Goal: Information Seeking & Learning: Understand process/instructions

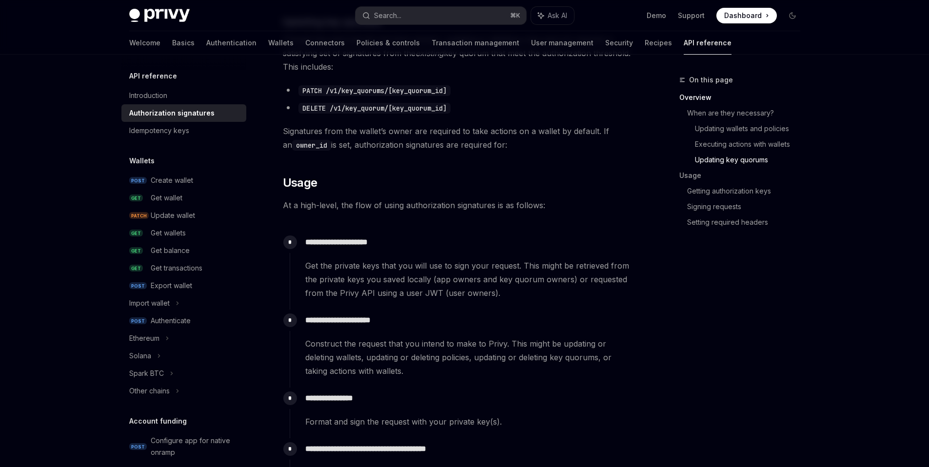
scroll to position [749, 0]
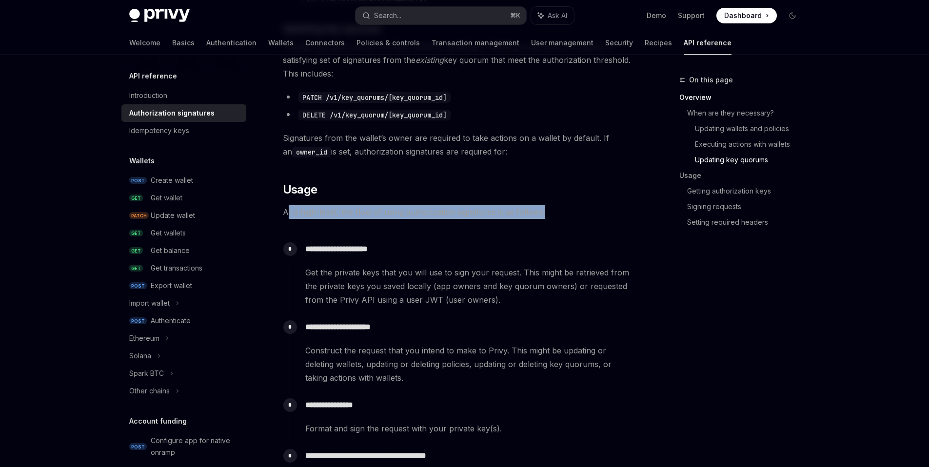
drag, startPoint x: 287, startPoint y: 212, endPoint x: 534, endPoint y: 218, distance: 247.8
click at [542, 215] on span "At a high-level, the flow of using authorization signatures is as follows:" at bounding box center [459, 212] width 352 height 14
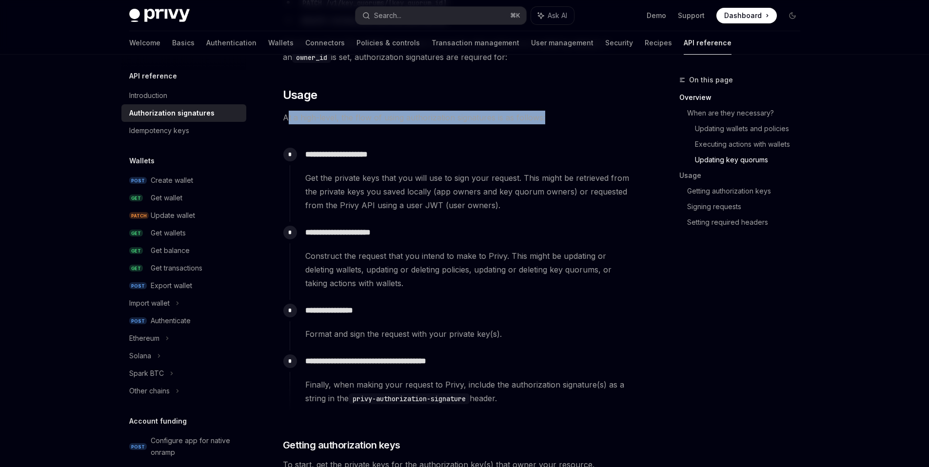
scroll to position [845, 0]
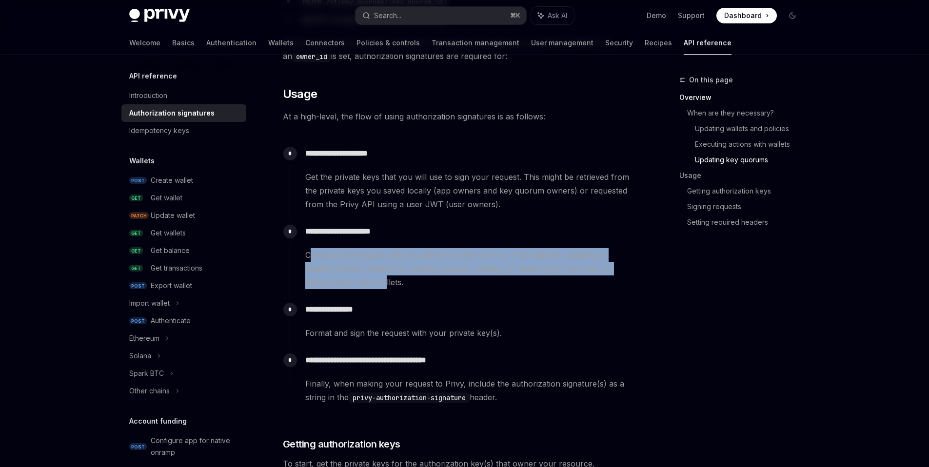
drag, startPoint x: 308, startPoint y: 254, endPoint x: 388, endPoint y: 278, distance: 83.1
click at [388, 278] on span "Construct the request that you intend to make to Privy. This might be updating …" at bounding box center [469, 268] width 329 height 41
drag, startPoint x: 394, startPoint y: 284, endPoint x: 314, endPoint y: 258, distance: 84.2
click at [314, 258] on span "Construct the request that you intend to make to Privy. This might be updating …" at bounding box center [469, 268] width 329 height 41
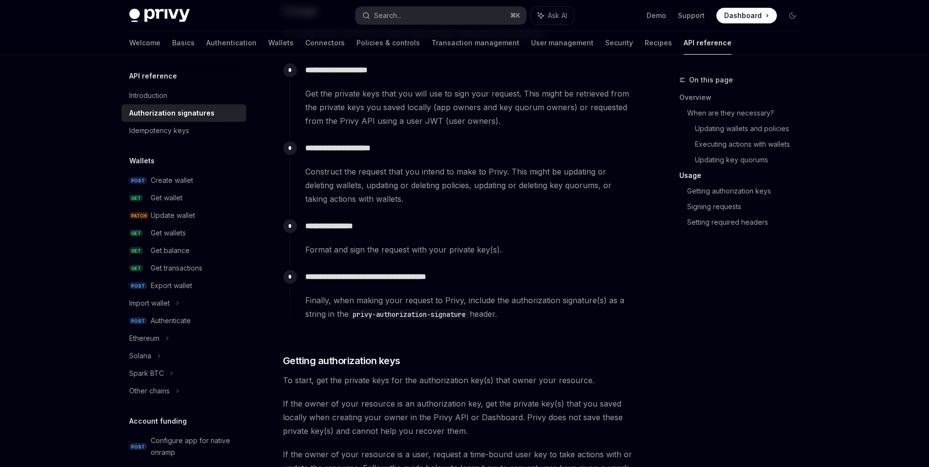
scroll to position [935, 0]
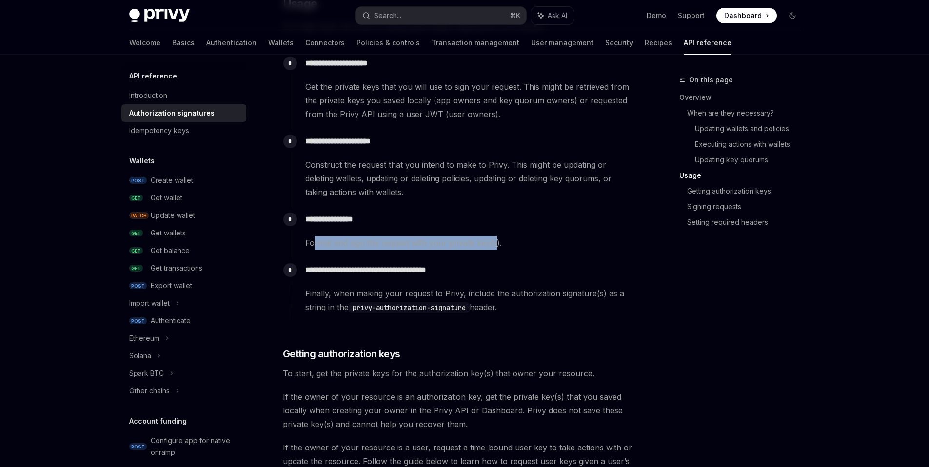
drag, startPoint x: 313, startPoint y: 243, endPoint x: 489, endPoint y: 255, distance: 176.9
click at [495, 245] on div "Format and sign the request with your private key(s)." at bounding box center [469, 243] width 329 height 14
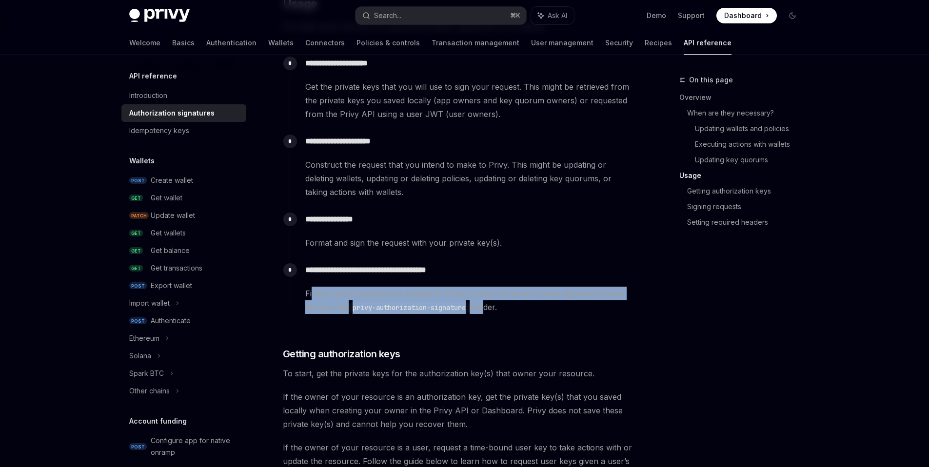
drag, startPoint x: 315, startPoint y: 296, endPoint x: 491, endPoint y: 311, distance: 176.6
click at [491, 310] on span "Finally, when making your request to Privy, include the authorization signature…" at bounding box center [469, 300] width 329 height 27
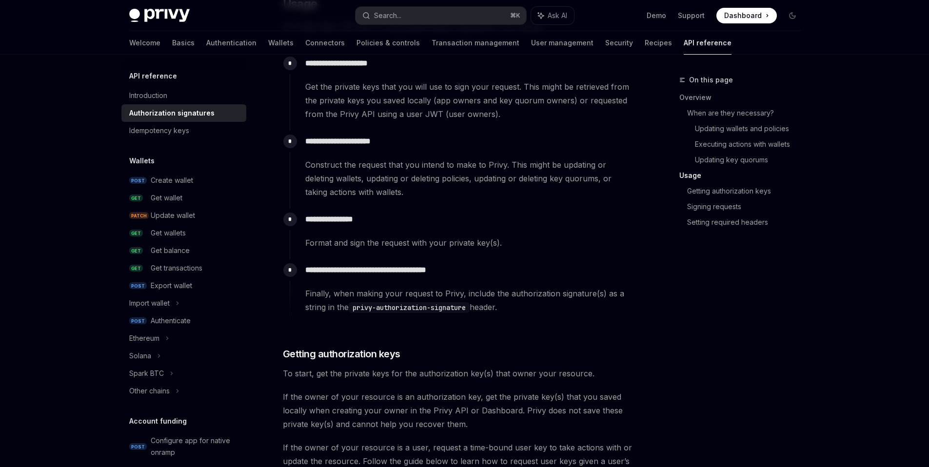
click at [491, 318] on div "**********" at bounding box center [462, 291] width 345 height 64
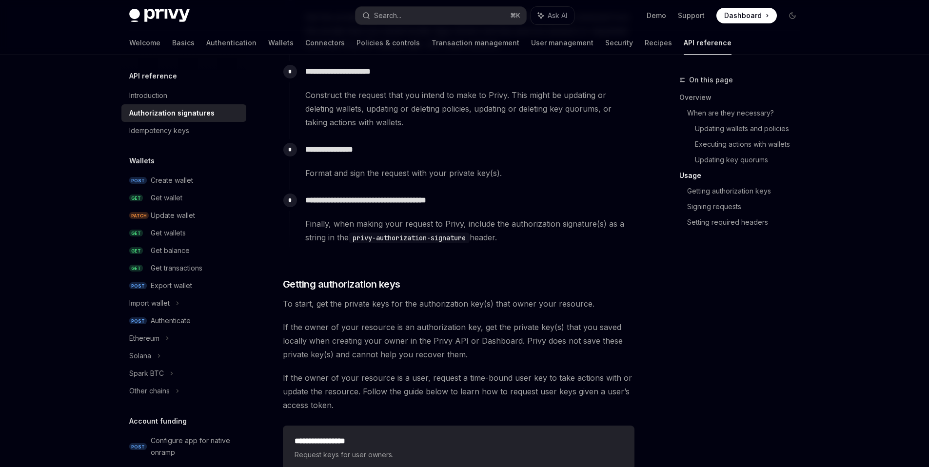
scroll to position [1068, 0]
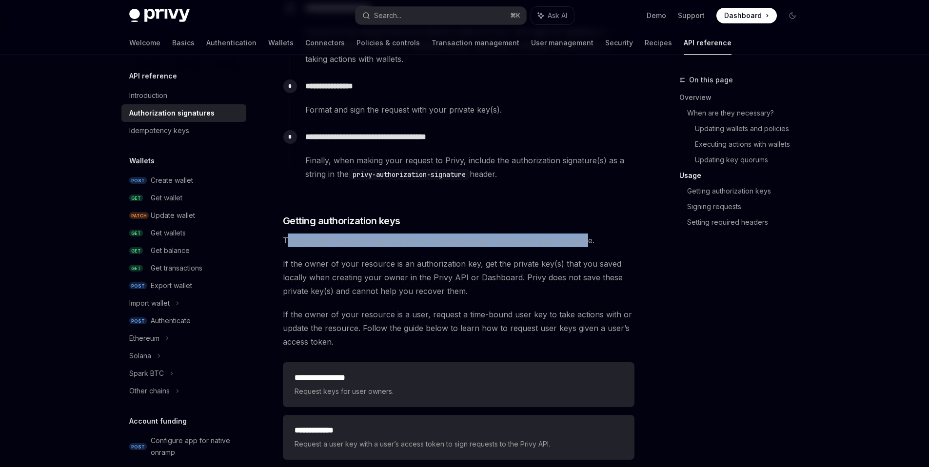
drag, startPoint x: 289, startPoint y: 241, endPoint x: 582, endPoint y: 243, distance: 292.5
click at [582, 243] on span "To start, get the private keys for the authorization key(s) that owner your res…" at bounding box center [459, 241] width 352 height 14
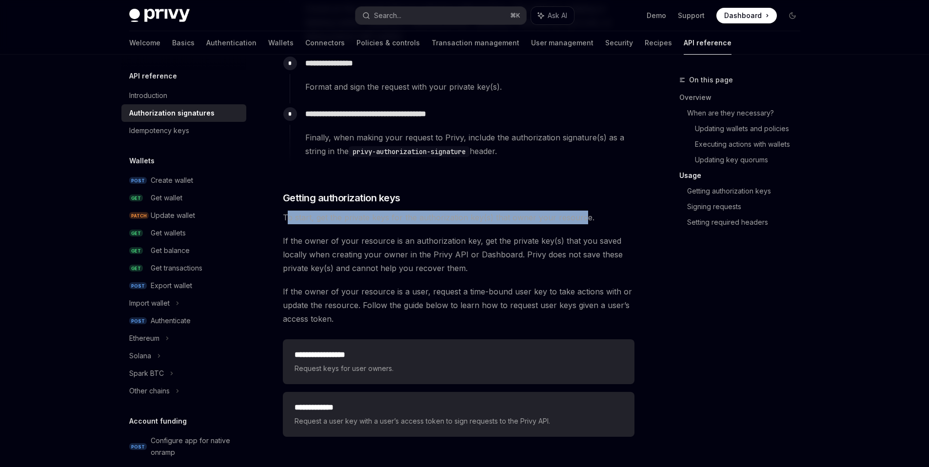
scroll to position [1092, 0]
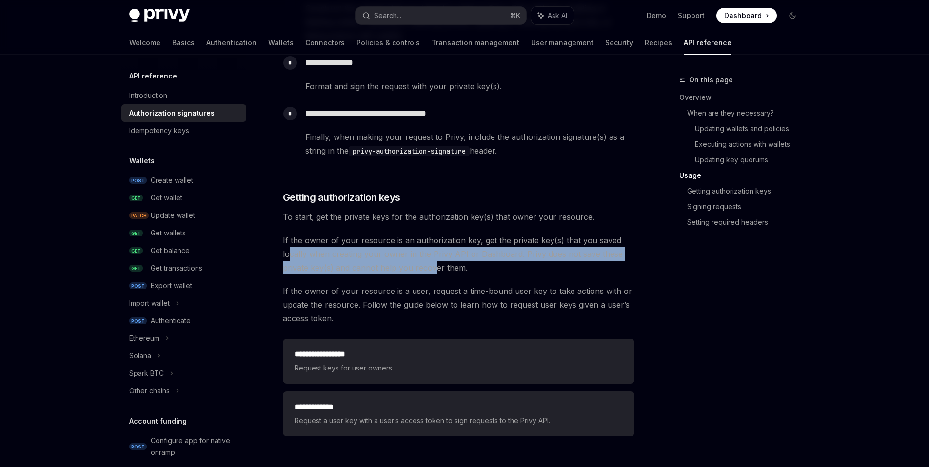
drag, startPoint x: 291, startPoint y: 255, endPoint x: 432, endPoint y: 262, distance: 140.6
click at [432, 262] on span "If the owner of your resource is an authorization key, get the private key(s) t…" at bounding box center [459, 254] width 352 height 41
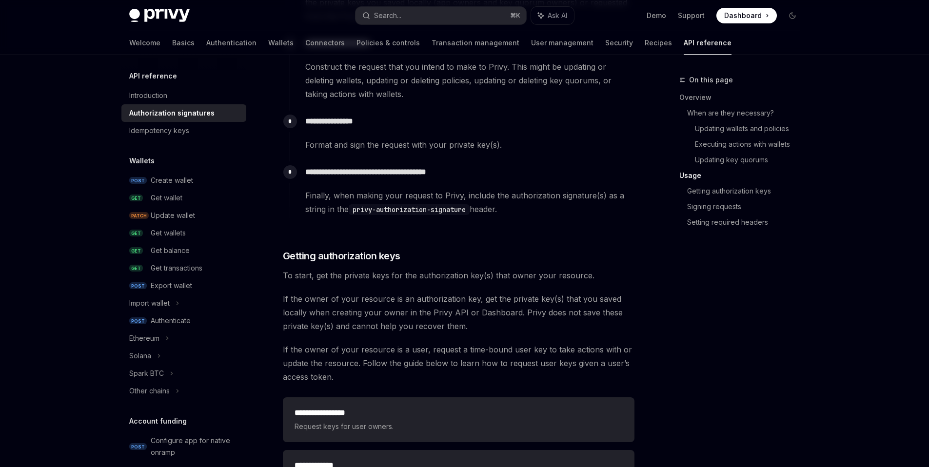
scroll to position [998, 0]
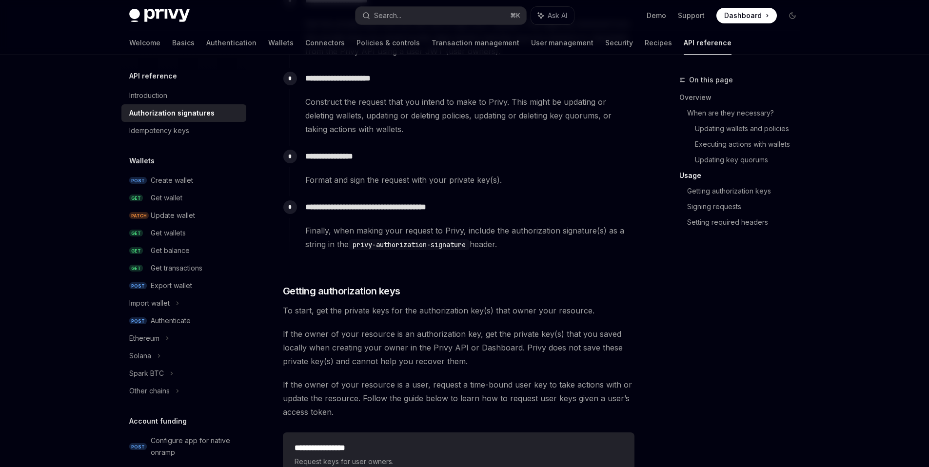
click at [366, 244] on code "privy-authorization-signature" at bounding box center [409, 244] width 121 height 11
drag, startPoint x: 366, startPoint y: 244, endPoint x: 457, endPoint y: 244, distance: 91.7
click at [457, 244] on code "privy-authorization-signature" at bounding box center [409, 244] width 121 height 11
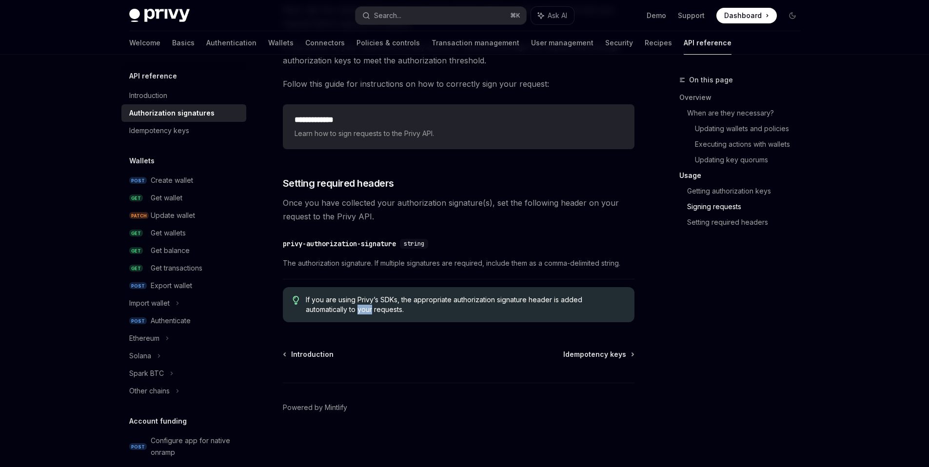
click at [702, 206] on link "Signing requests" at bounding box center [747, 207] width 121 height 16
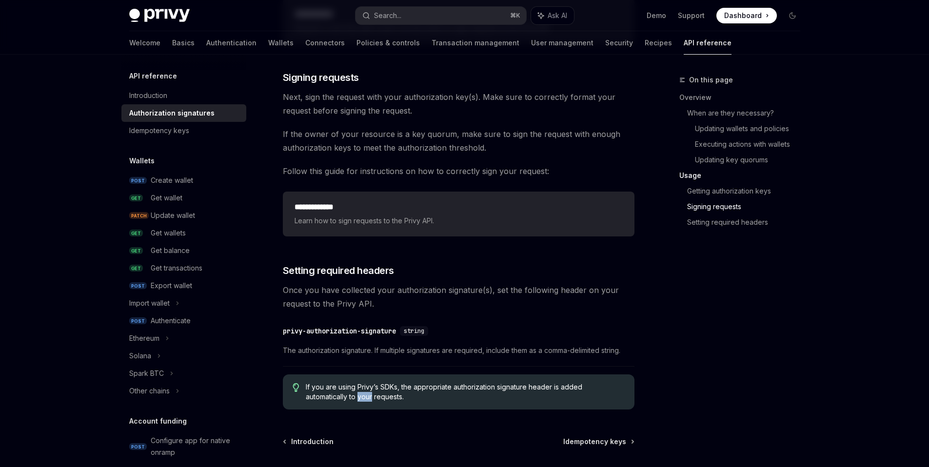
scroll to position [1481, 0]
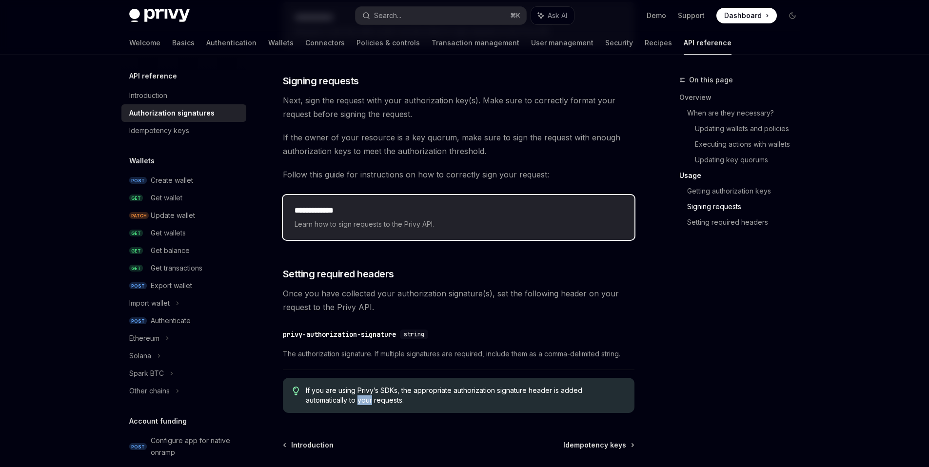
click at [358, 238] on div "**********" at bounding box center [459, 217] width 352 height 45
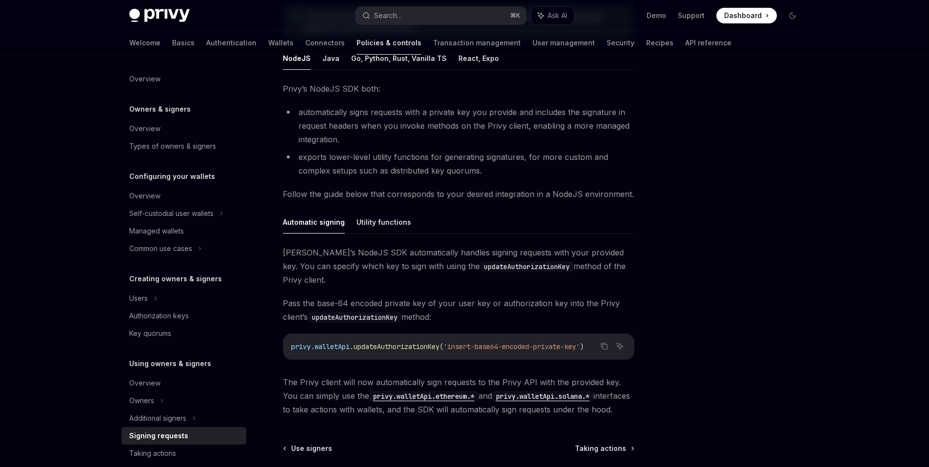
scroll to position [158, 0]
click at [369, 220] on button "Utility functions" at bounding box center [383, 220] width 55 height 23
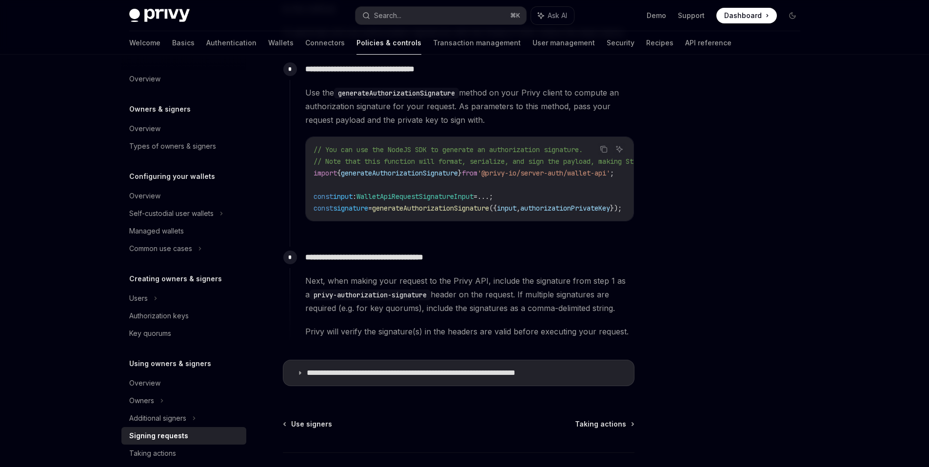
type textarea "*"
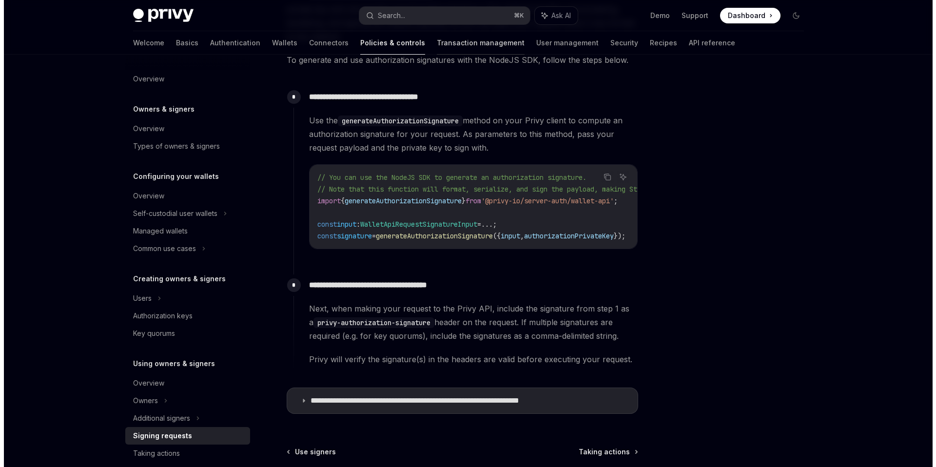
scroll to position [150, 0]
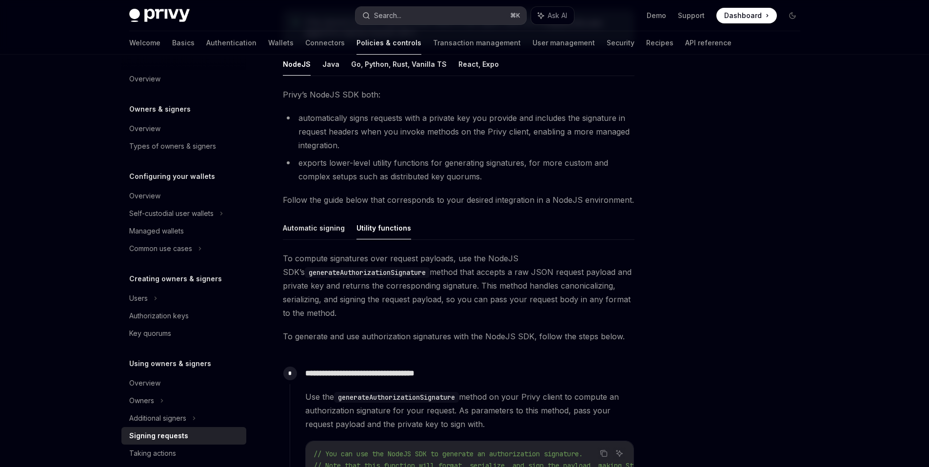
click at [436, 19] on button "Search... ⌘ K" at bounding box center [440, 16] width 171 height 18
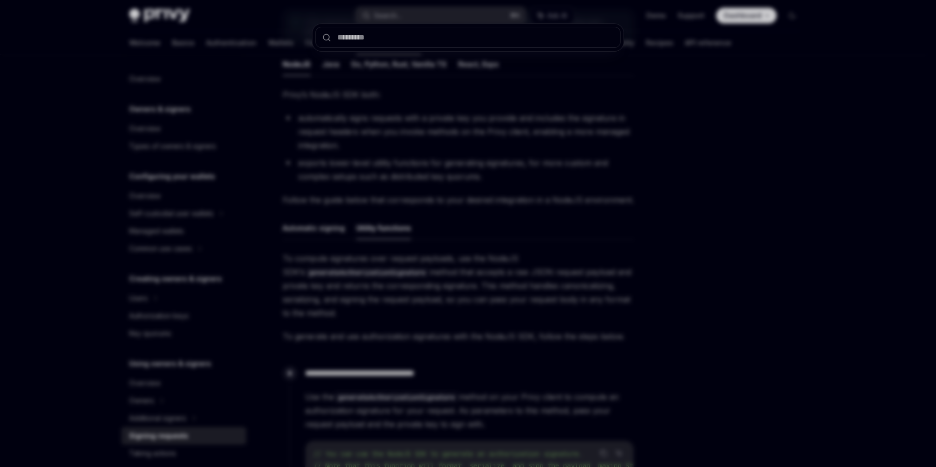
type input "**********"
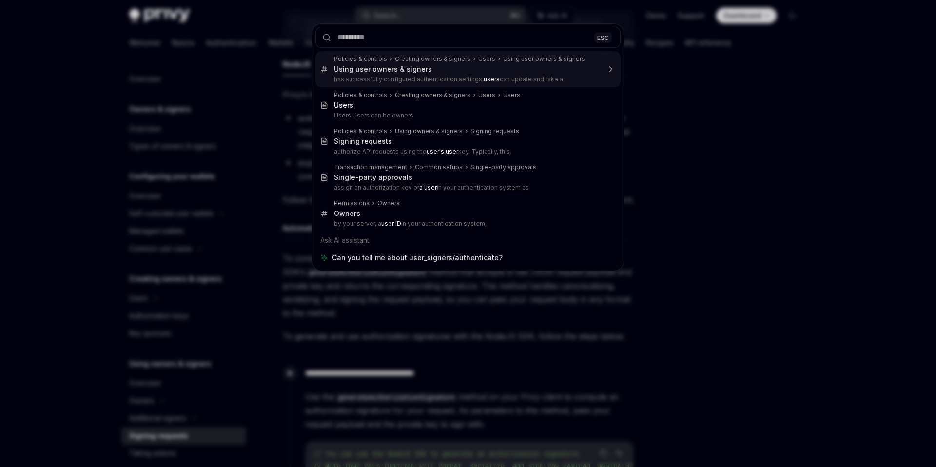
type textarea "*"
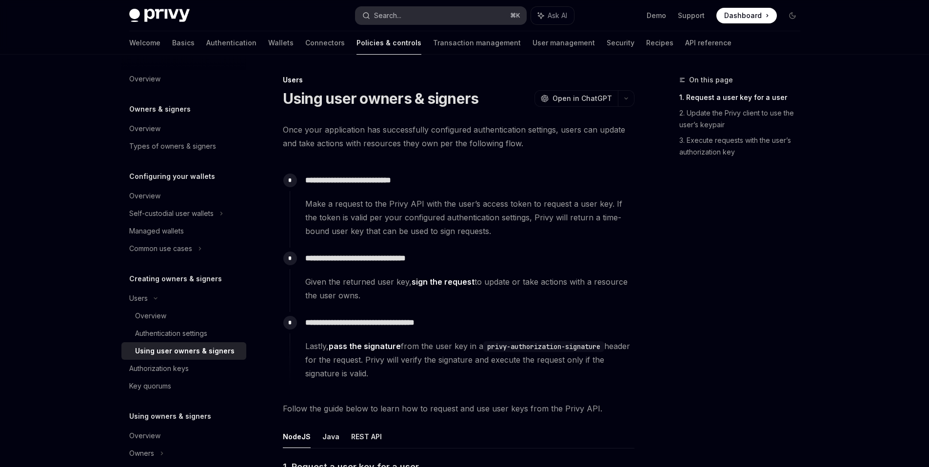
click at [391, 16] on div "Search..." at bounding box center [387, 16] width 27 height 12
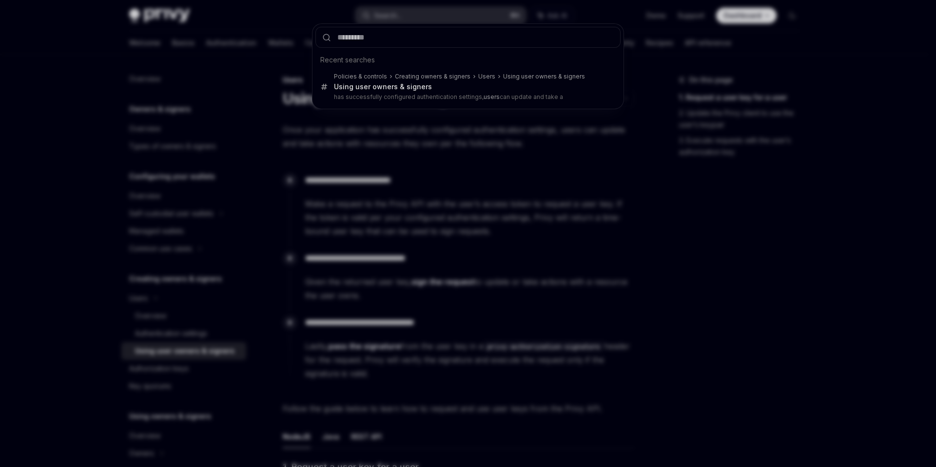
type input "**********"
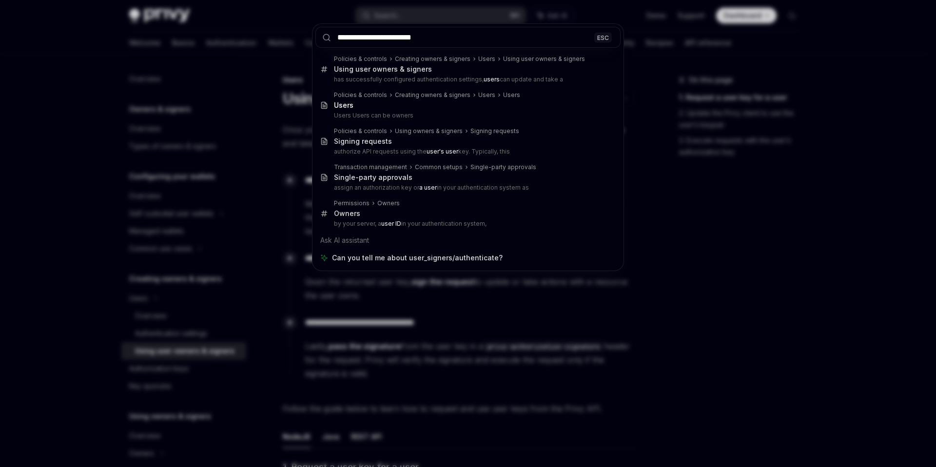
drag, startPoint x: 446, startPoint y: 40, endPoint x: 296, endPoint y: 36, distance: 149.7
click at [296, 36] on div "**********" at bounding box center [468, 233] width 936 height 467
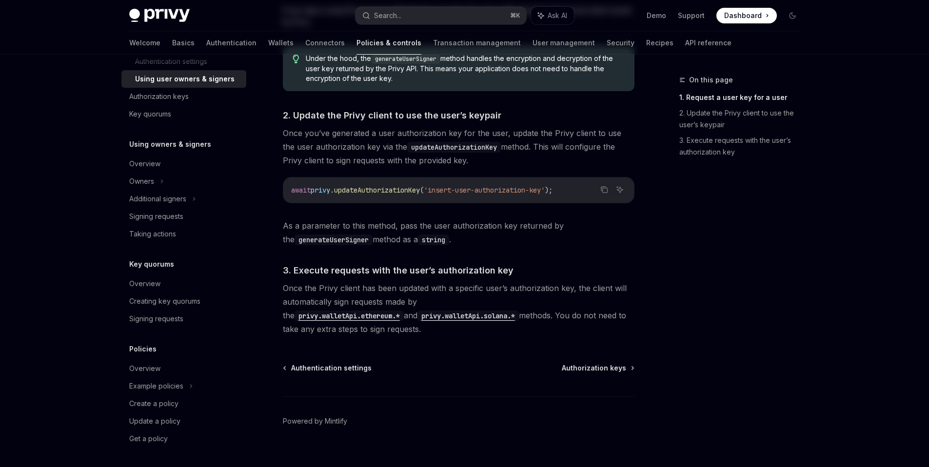
scroll to position [688, 0]
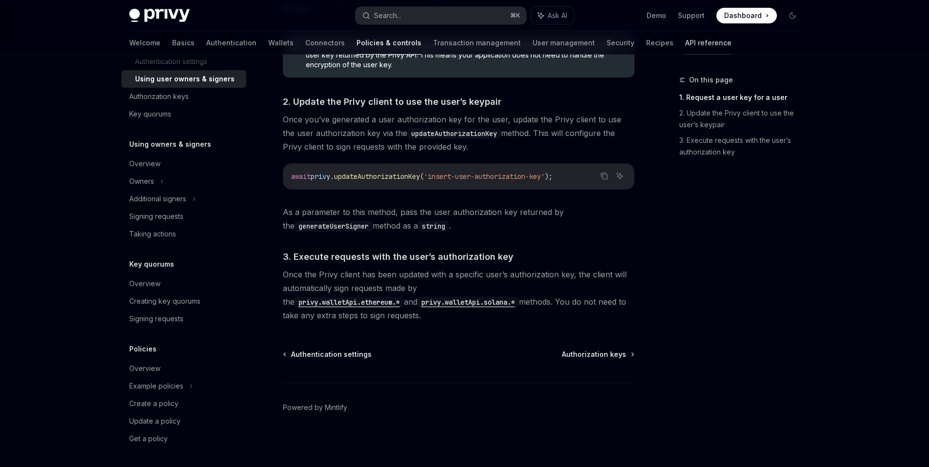
click at [685, 47] on link "API reference" at bounding box center [708, 42] width 46 height 23
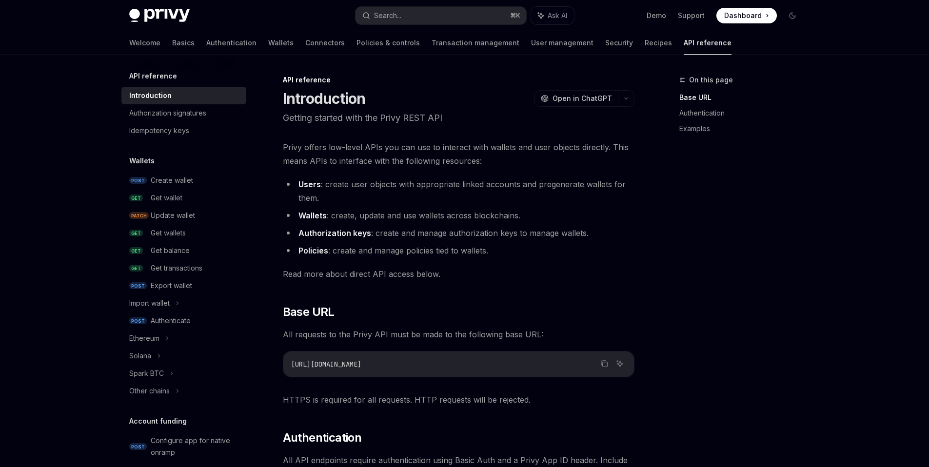
click at [396, 209] on li "Wallets : create, update and use wallets across blockchains." at bounding box center [459, 216] width 352 height 14
click at [175, 318] on div "Authenticate" at bounding box center [171, 321] width 40 height 12
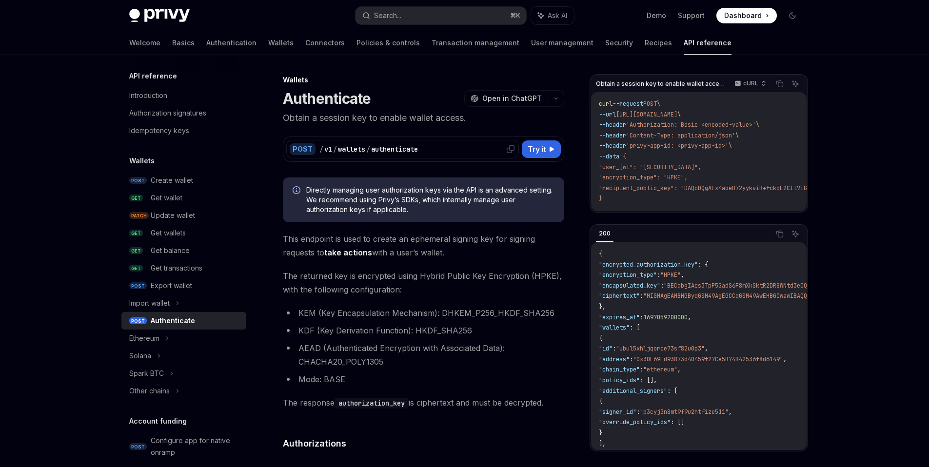
click at [472, 152] on div "/ v1 / wallets / authenticate" at bounding box center [417, 149] width 196 height 10
click at [537, 150] on span "Try it" at bounding box center [537, 149] width 19 height 12
type textarea "*"
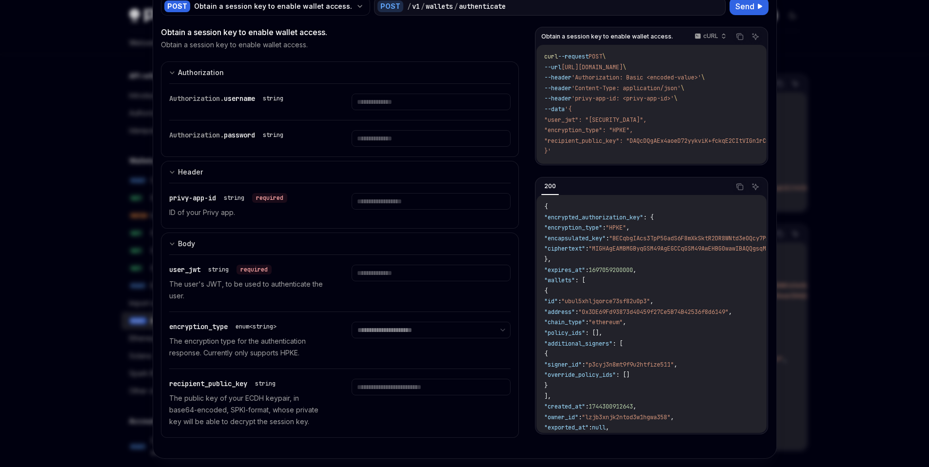
scroll to position [44, 0]
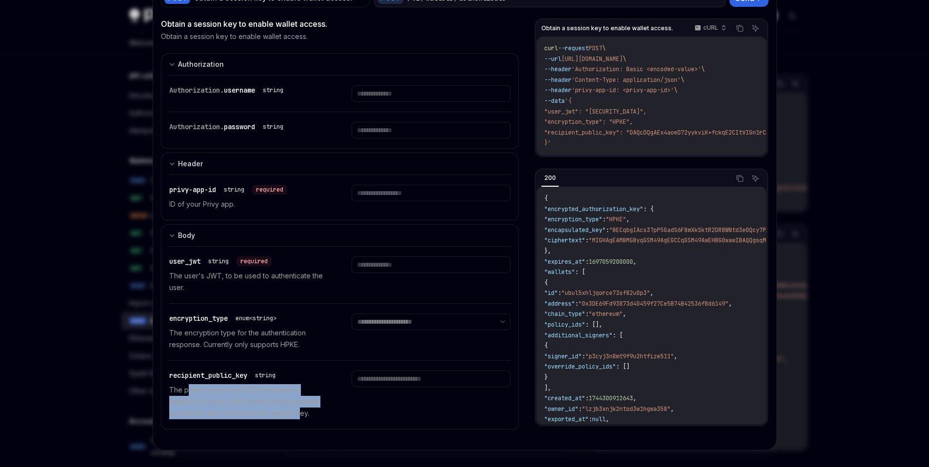
drag, startPoint x: 183, startPoint y: 390, endPoint x: 257, endPoint y: 411, distance: 77.6
click at [257, 411] on p "The public key of your ECDH keypair, in base64-encoded, SPKI-format, whose priv…" at bounding box center [248, 401] width 159 height 35
drag, startPoint x: 260, startPoint y: 416, endPoint x: 174, endPoint y: 394, distance: 89.5
click at [174, 394] on p "The public key of your ECDH keypair, in base64-encoded, SPKI-format, whose priv…" at bounding box center [248, 401] width 159 height 35
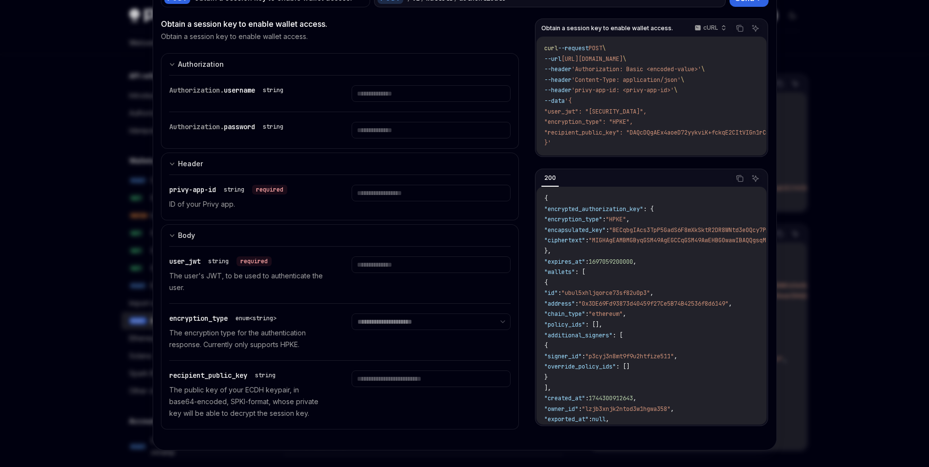
click at [170, 391] on p "The public key of your ECDH keypair, in base64-encoded, SPKI-format, whose priv…" at bounding box center [248, 401] width 159 height 35
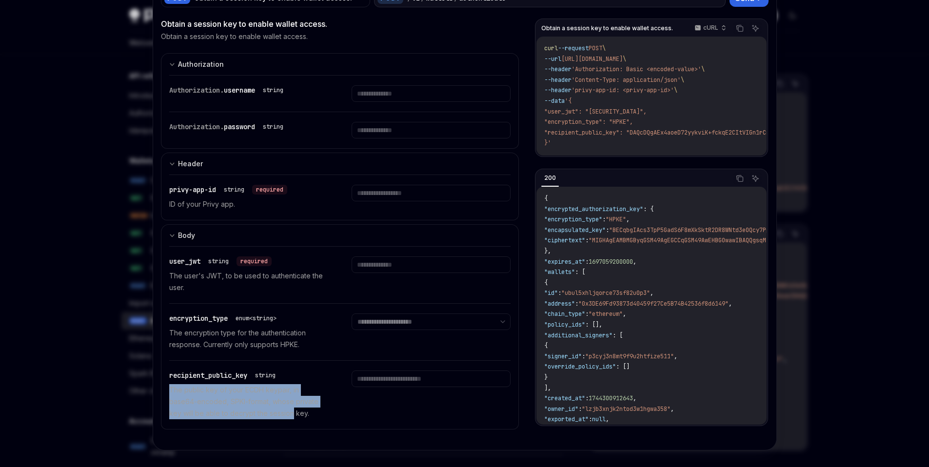
drag, startPoint x: 170, startPoint y: 391, endPoint x: 231, endPoint y: 407, distance: 62.9
click at [232, 408] on p "The public key of your ECDH keypair, in base64-encoded, SPKI-format, whose priv…" at bounding box center [248, 401] width 159 height 35
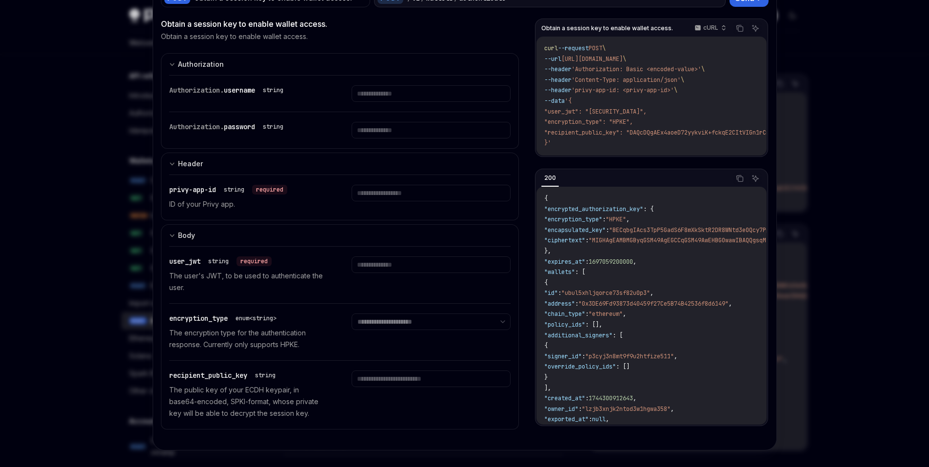
click at [173, 375] on span "recipient_public_key" at bounding box center [208, 375] width 78 height 9
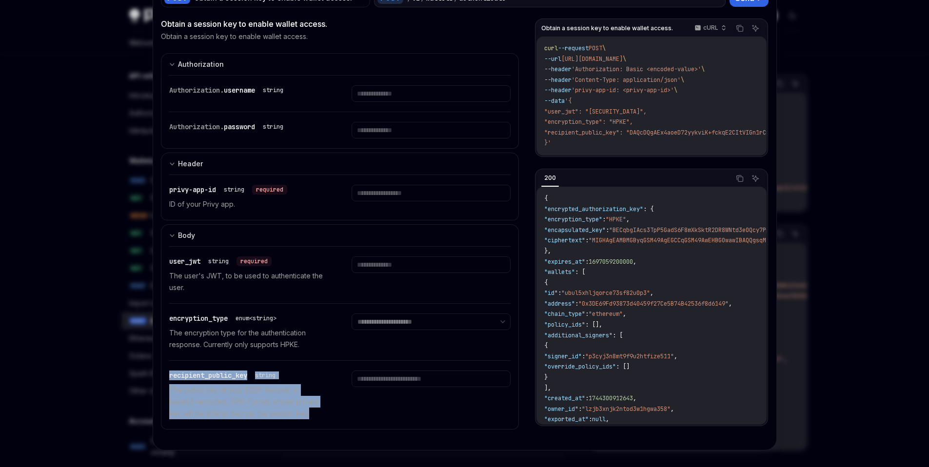
drag, startPoint x: 173, startPoint y: 375, endPoint x: 267, endPoint y: 413, distance: 101.5
click at [267, 413] on div "recipient_public_key string The public key of your ECDH keypair, in base64-enco…" at bounding box center [248, 395] width 159 height 49
click at [246, 382] on div "recipient_public_key string The public key of your ECDH keypair, in base64-enco…" at bounding box center [248, 395] width 159 height 49
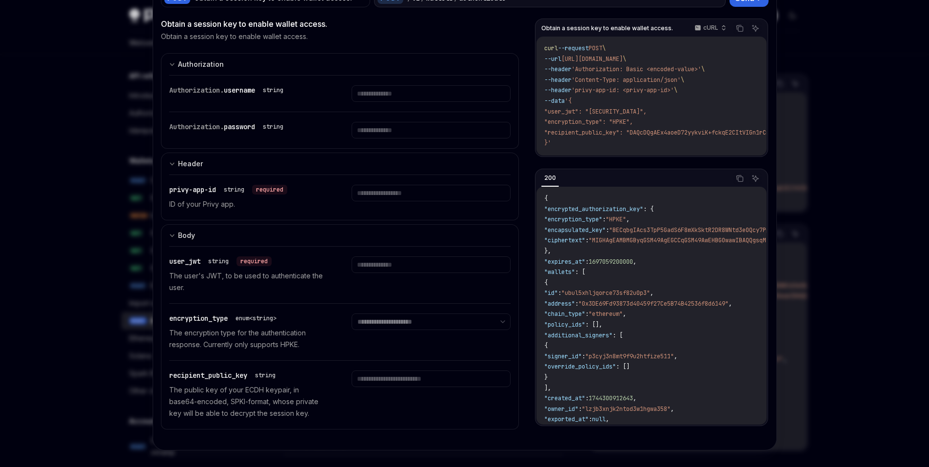
click at [246, 391] on p "The public key of your ECDH keypair, in base64-encoded, SPKI-format, whose priv…" at bounding box center [248, 401] width 159 height 35
click at [177, 378] on span "recipient_public_key" at bounding box center [208, 375] width 78 height 9
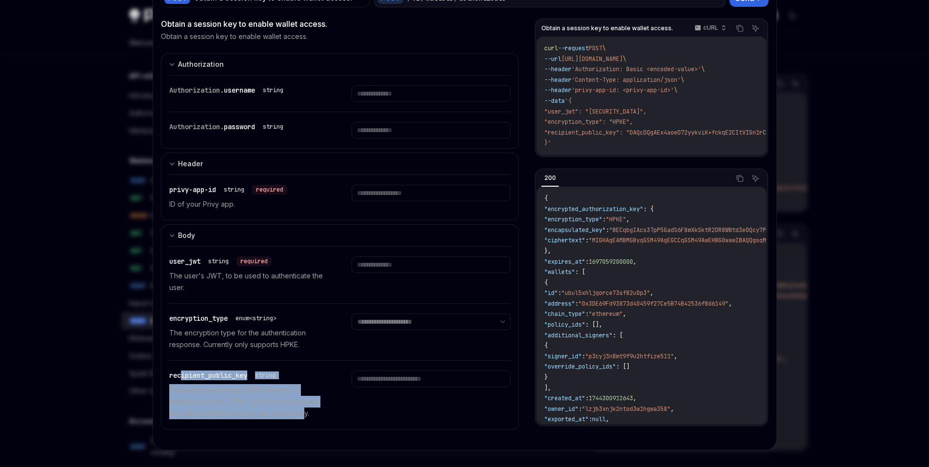
click at [263, 416] on div "recipient_public_key string The public key of your ECDH keypair, in base64-enco…" at bounding box center [248, 395] width 159 height 49
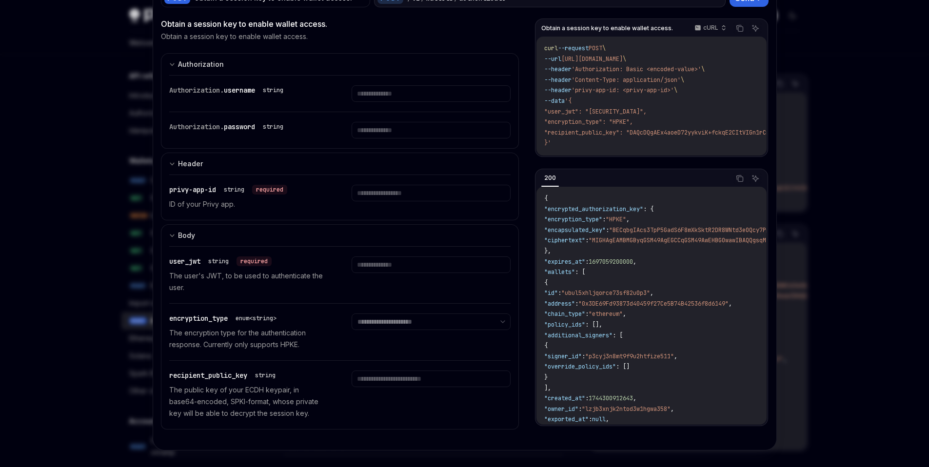
click at [172, 374] on span "recipient_public_key" at bounding box center [208, 375] width 78 height 9
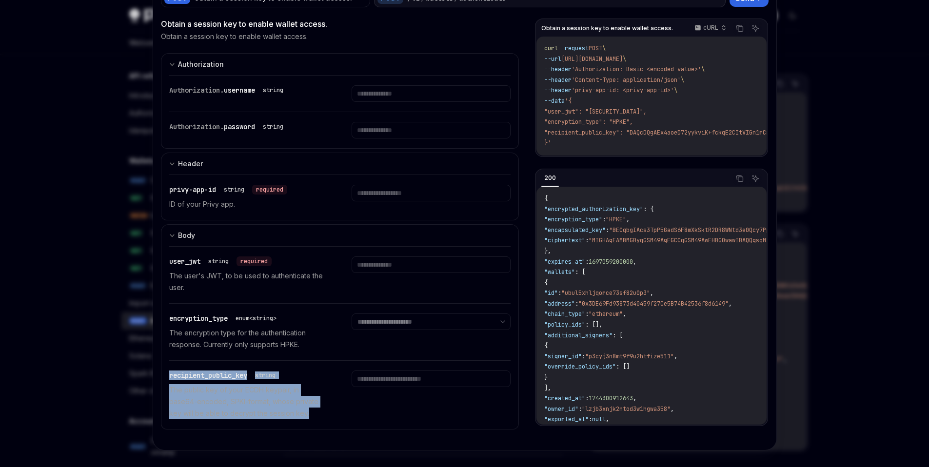
drag, startPoint x: 172, startPoint y: 374, endPoint x: 268, endPoint y: 417, distance: 105.0
click at [268, 417] on div "recipient_public_key string The public key of your ECDH keypair, in base64-enco…" at bounding box center [248, 395] width 159 height 49
copy div "recipient_public_key string The public key of your ECDH keypair, in base64-enco…"
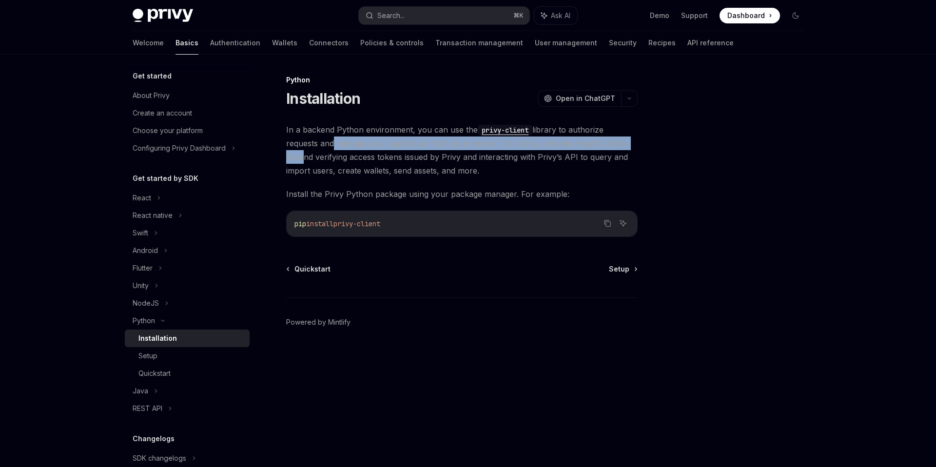
drag, startPoint x: 294, startPoint y: 145, endPoint x: 604, endPoint y: 143, distance: 309.6
click at [605, 142] on span "In a backend Python environment, you can use the privy-client library to author…" at bounding box center [462, 150] width 352 height 55
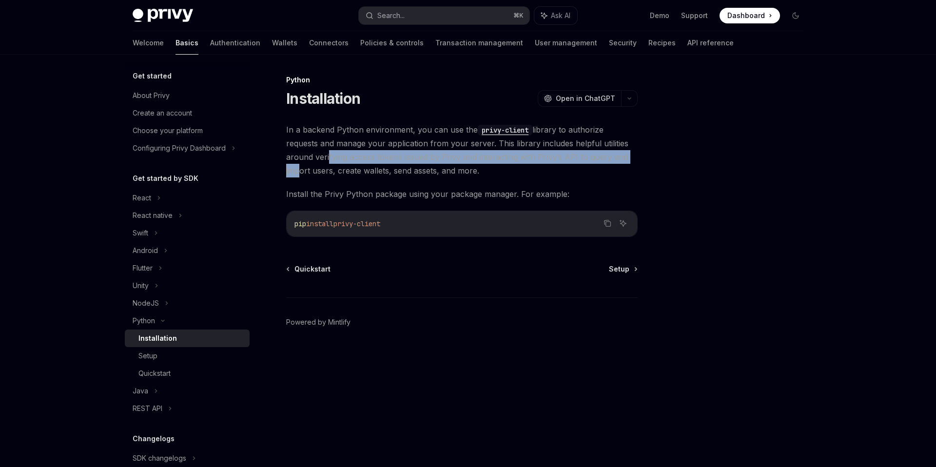
drag, startPoint x: 297, startPoint y: 158, endPoint x: 604, endPoint y: 164, distance: 306.7
click at [609, 163] on span "In a backend Python environment, you can use the privy-client library to author…" at bounding box center [462, 150] width 352 height 55
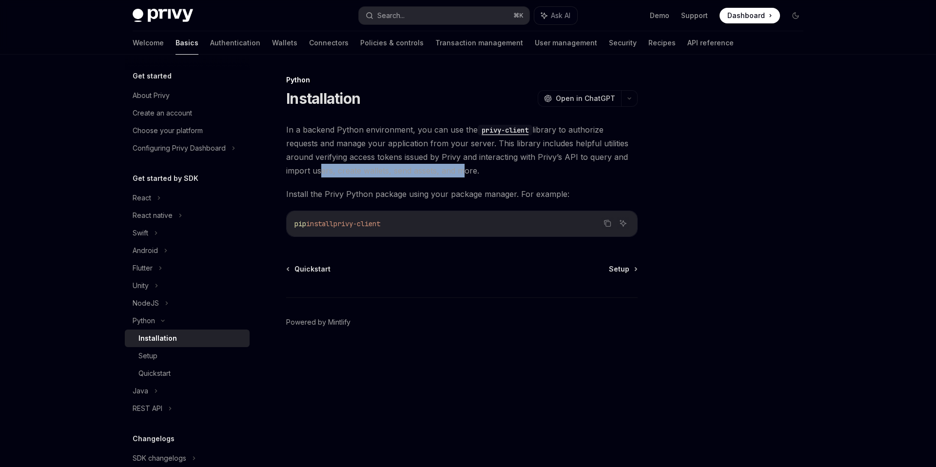
drag, startPoint x: 294, startPoint y: 175, endPoint x: 437, endPoint y: 178, distance: 142.9
click at [436, 172] on span "In a backend Python environment, you can use the privy-client library to author…" at bounding box center [462, 150] width 352 height 55
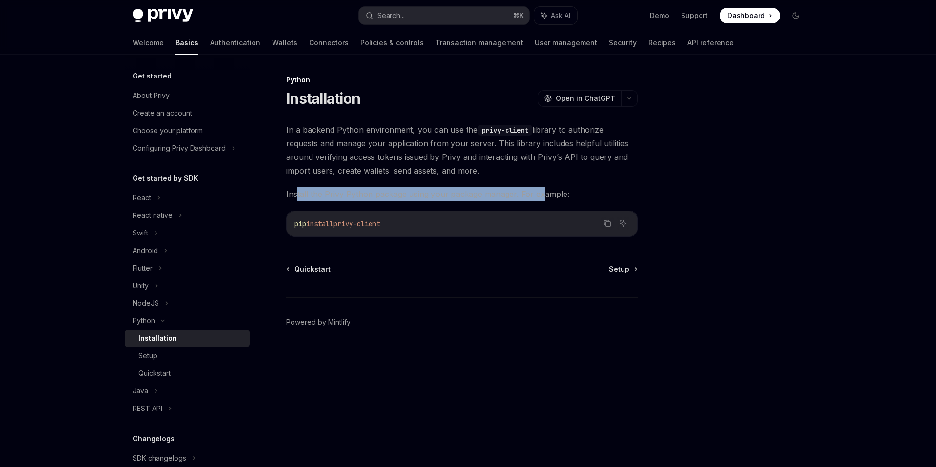
drag, startPoint x: 296, startPoint y: 197, endPoint x: 538, endPoint y: 196, distance: 241.8
click at [539, 194] on span "Install the Privy Python package using your package manager. For example:" at bounding box center [462, 194] width 352 height 14
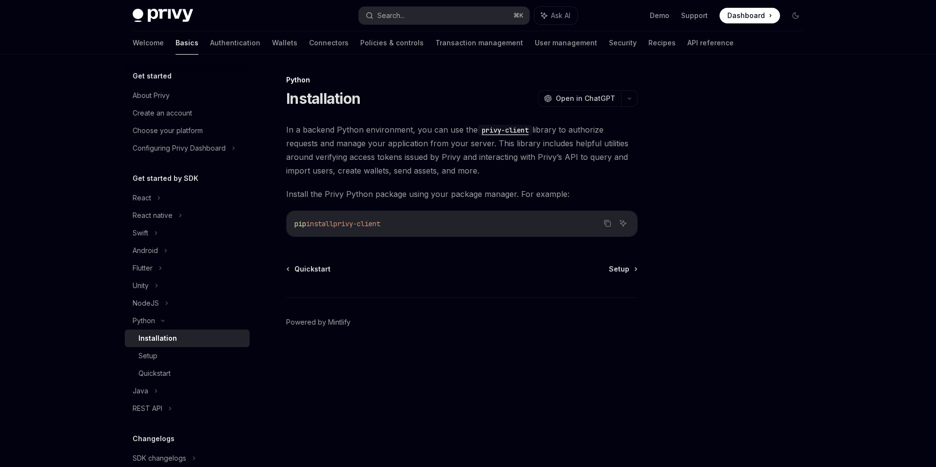
click at [302, 224] on span "pip" at bounding box center [300, 223] width 12 height 9
drag, startPoint x: 302, startPoint y: 224, endPoint x: 398, endPoint y: 258, distance: 101.3
click at [374, 220] on span "pip install privy-client" at bounding box center [337, 223] width 86 height 9
copy span "pip install privy-client"
click at [623, 271] on span "Setup" at bounding box center [619, 269] width 20 height 10
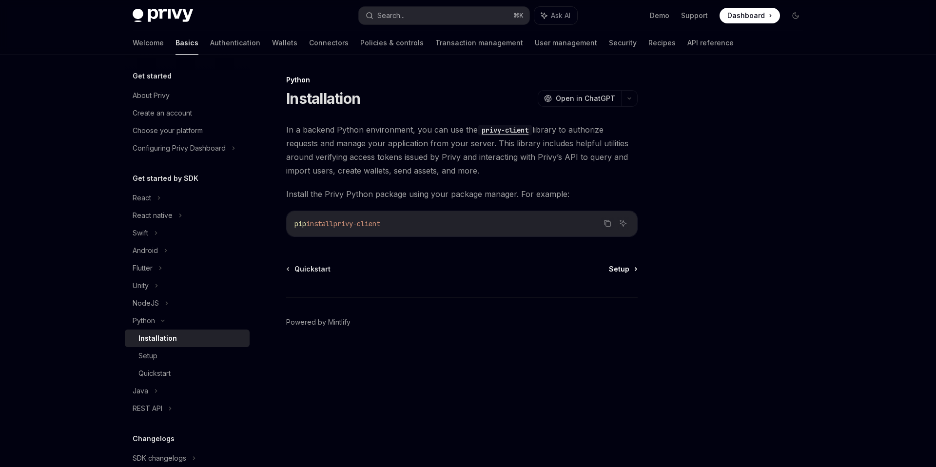
type textarea "*"
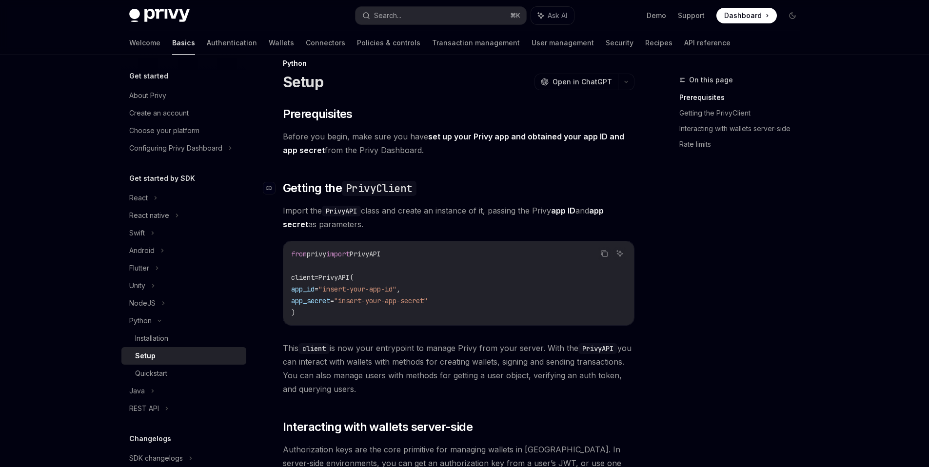
scroll to position [32, 0]
